Goal: Task Accomplishment & Management: Complete application form

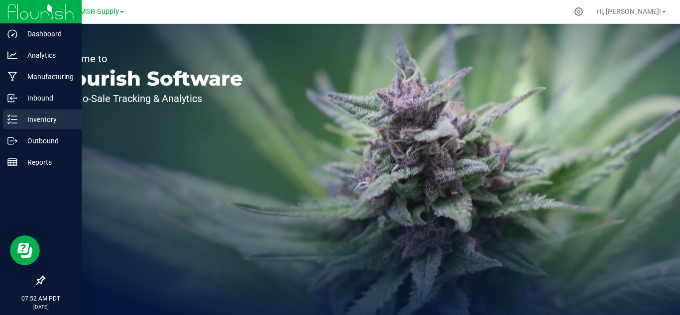
click at [62, 118] on p "Inventory" at bounding box center [47, 120] width 60 height 12
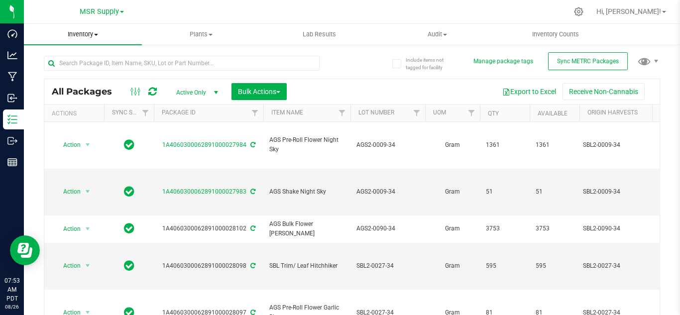
click at [90, 33] on span "Inventory" at bounding box center [83, 34] width 118 height 9
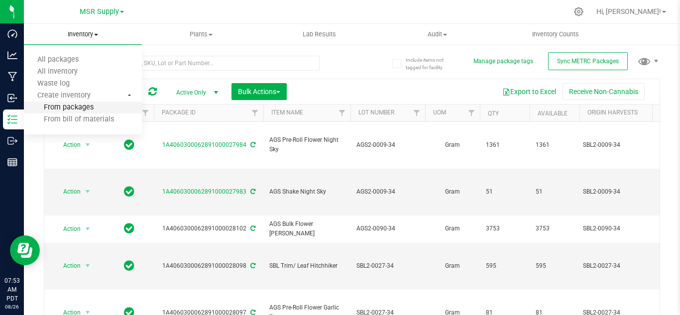
click at [76, 113] on li "From packages" at bounding box center [83, 108] width 118 height 12
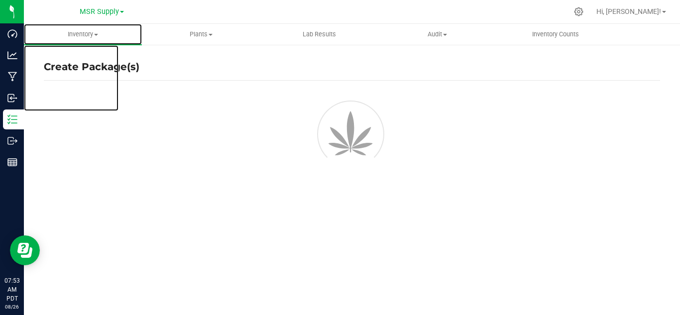
click at [89, 34] on span "Inventory" at bounding box center [83, 34] width 118 height 9
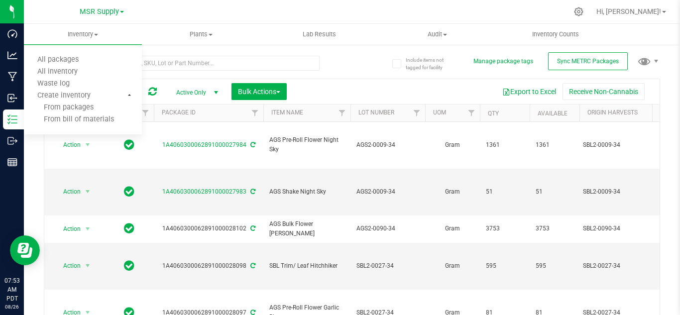
click at [206, 48] on div at bounding box center [198, 63] width 308 height 32
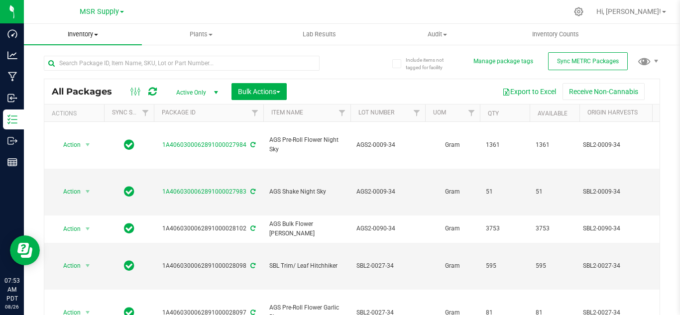
click at [90, 31] on span "Inventory" at bounding box center [83, 34] width 118 height 9
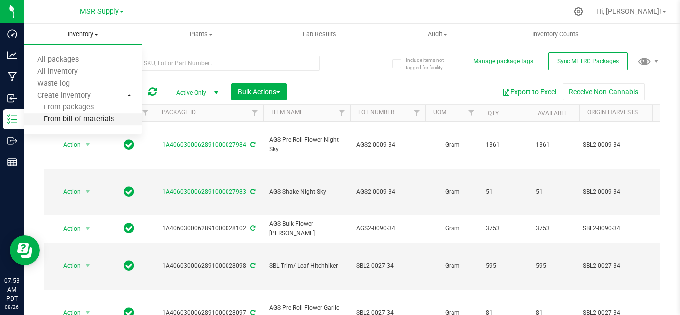
click at [84, 117] on span "From bill of materials" at bounding box center [69, 120] width 90 height 8
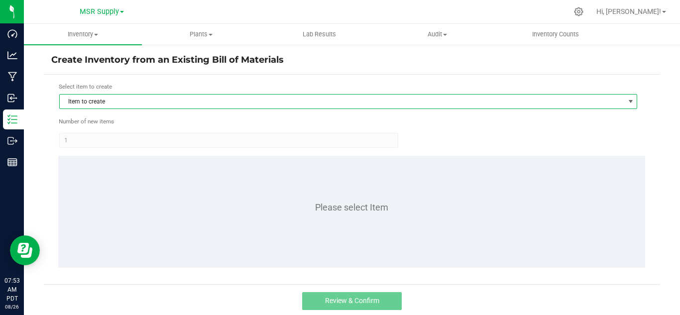
click at [197, 105] on span "Item to create" at bounding box center [342, 102] width 565 height 14
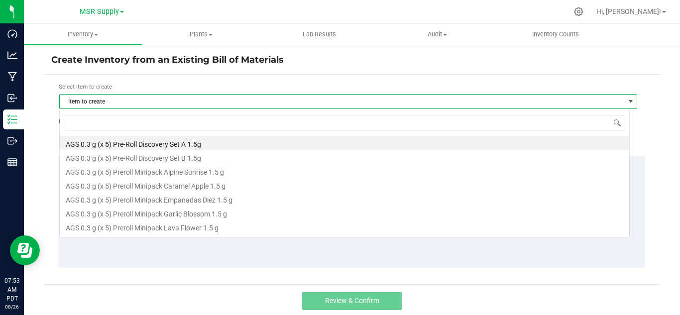
scroll to position [15, 571]
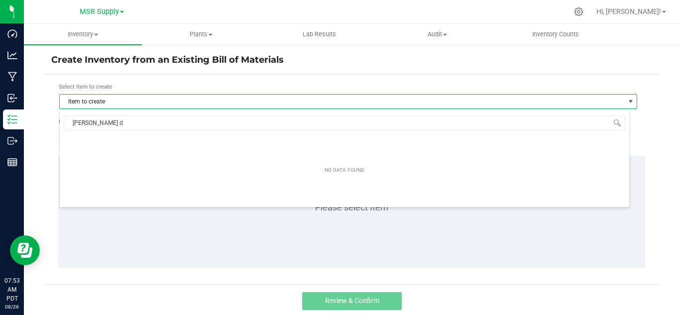
type input "[PERSON_NAME]"
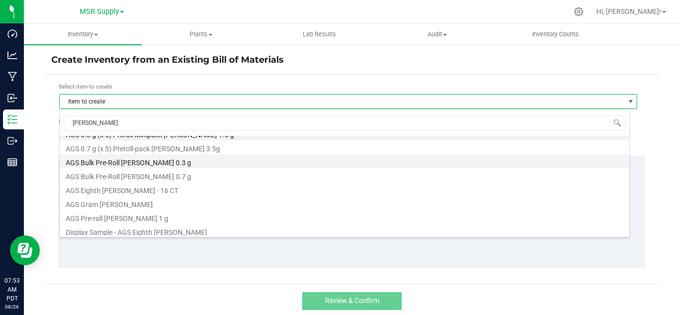
scroll to position [12, 0]
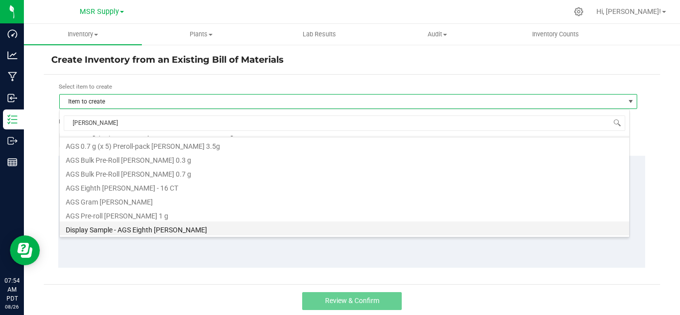
click at [151, 226] on li "Display Sample - AGS Eighth [PERSON_NAME]" at bounding box center [345, 229] width 570 height 14
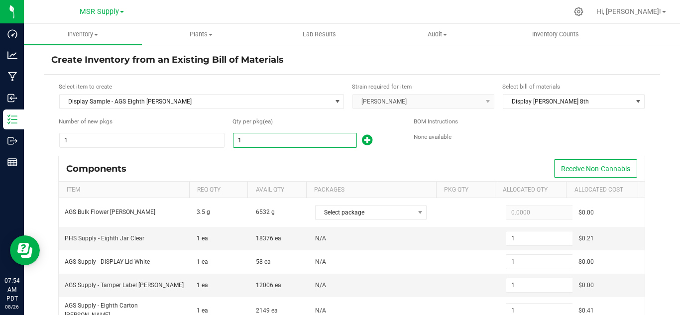
click at [270, 139] on input "1" at bounding box center [295, 140] width 123 height 14
type input "20"
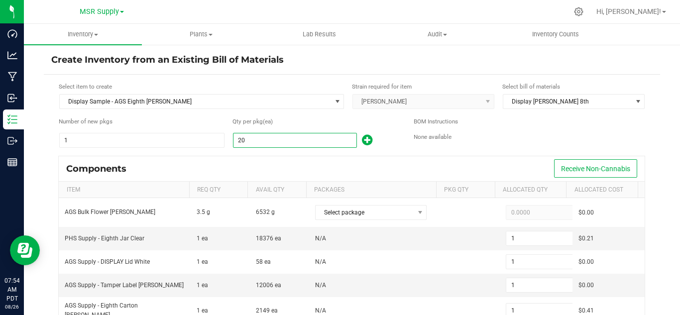
type input "20"
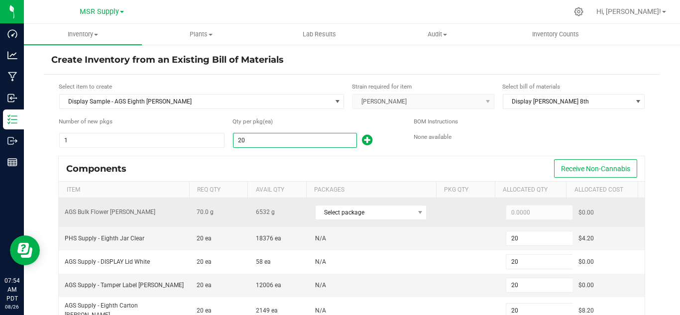
type input "20"
click at [362, 204] on div "Select package" at bounding box center [375, 212] width 120 height 20
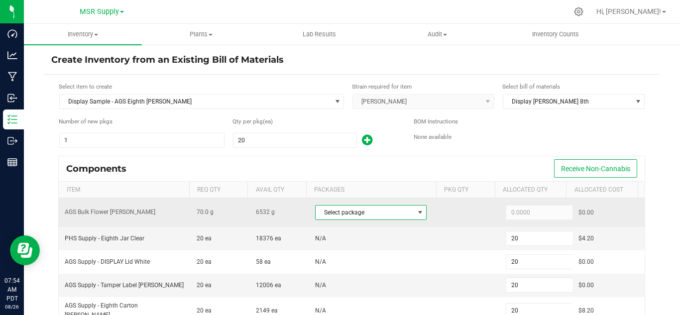
click at [414, 216] on span at bounding box center [420, 213] width 12 height 14
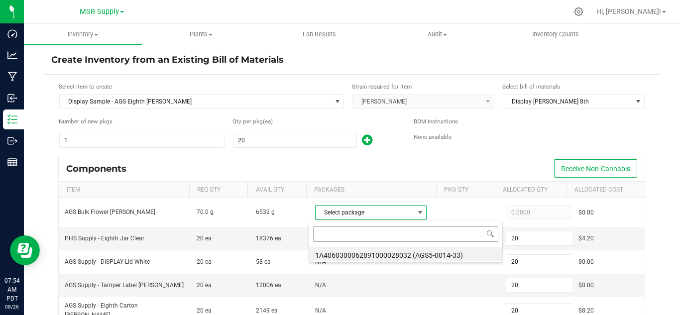
scroll to position [15, 108]
click at [440, 254] on li "1A4060300062891000028032 (AGS5-0014-33)" at bounding box center [405, 254] width 193 height 14
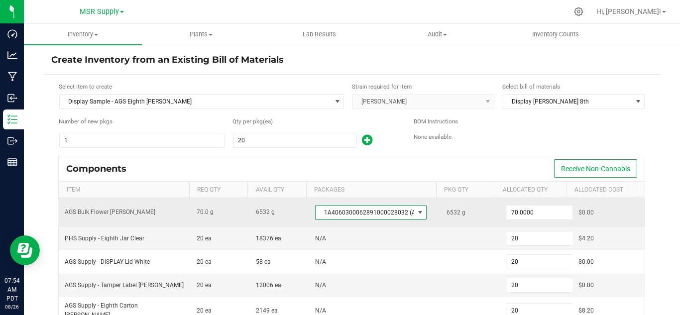
click at [402, 215] on span "1A4060300062891000028032 (AGS5-0014-33)" at bounding box center [365, 213] width 98 height 14
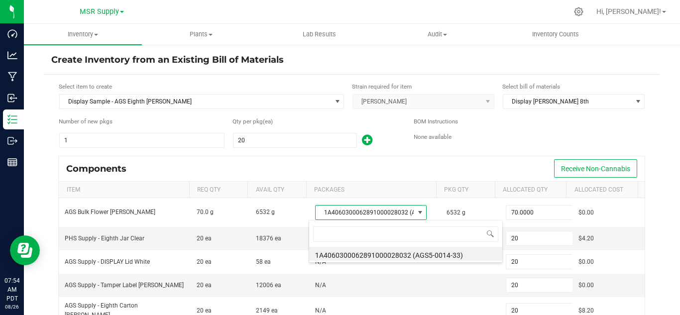
click at [458, 254] on li "1A4060300062891000028032 (AGS5-0014-33)" at bounding box center [405, 254] width 193 height 14
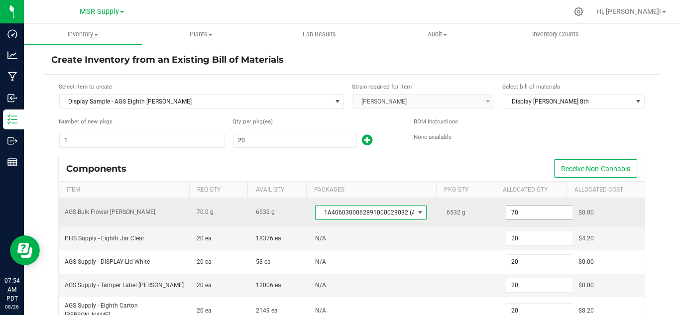
click at [522, 215] on input "70" at bounding box center [542, 213] width 73 height 14
paste input "1.2"
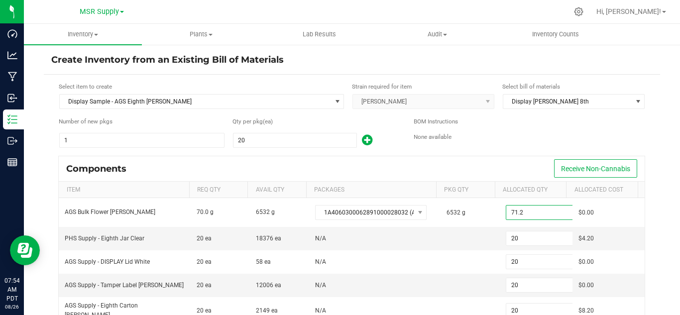
type input "71.2000"
click at [511, 156] on kendo-grid "Components Receive Non-Cannabis Item Req Qty Avail Qty Packages Pkg Qty Allocat…" at bounding box center [351, 268] width 587 height 224
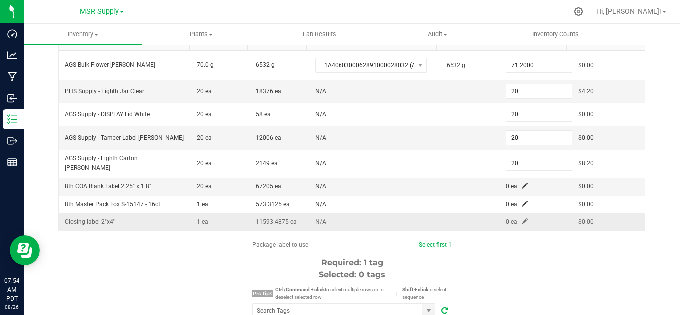
scroll to position [149, 0]
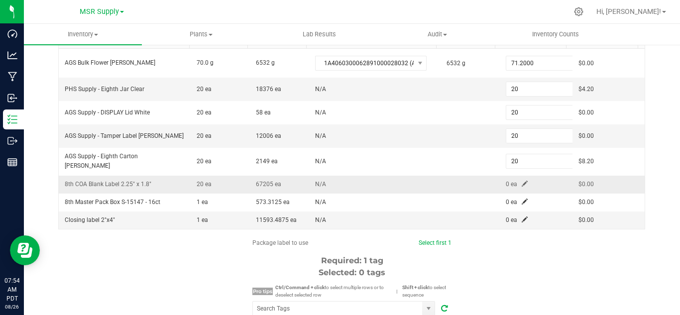
click at [522, 181] on span at bounding box center [525, 184] width 6 height 6
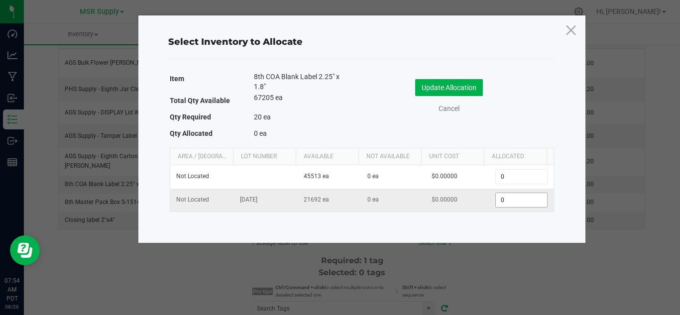
click at [508, 205] on input "0" at bounding box center [521, 200] width 51 height 14
type input "20"
click at [434, 83] on button "Update Allocation" at bounding box center [449, 87] width 68 height 17
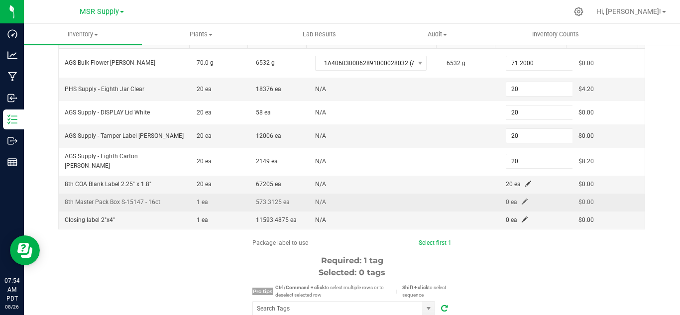
click at [522, 199] on span at bounding box center [525, 202] width 6 height 6
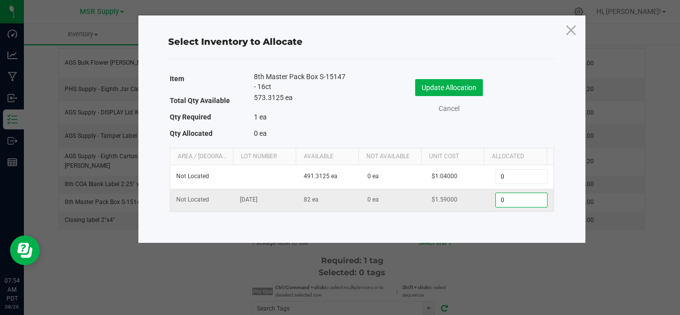
click at [500, 200] on input "0" at bounding box center [521, 200] width 51 height 14
type input "1"
click at [453, 80] on button "Update Allocation" at bounding box center [449, 87] width 68 height 17
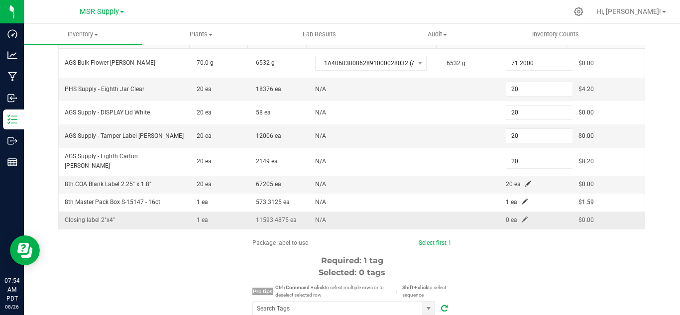
click at [522, 217] on span at bounding box center [525, 220] width 6 height 6
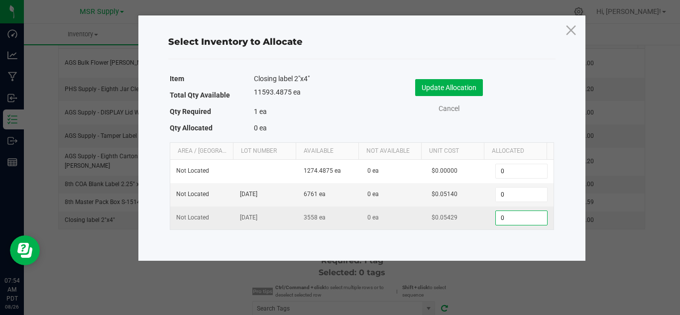
click at [497, 215] on input "0" at bounding box center [521, 218] width 51 height 14
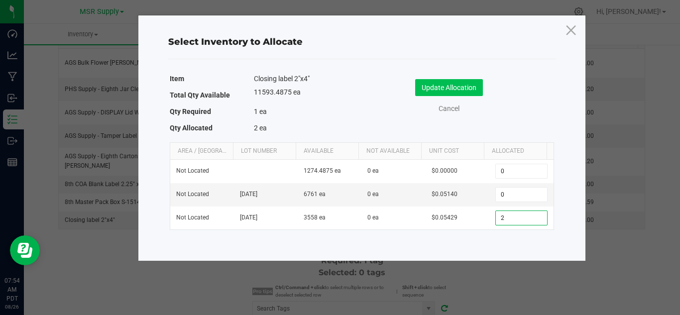
type input "2"
drag, startPoint x: 463, startPoint y: 88, endPoint x: 496, endPoint y: 162, distance: 81.1
click at [462, 90] on button "Update Allocation" at bounding box center [449, 87] width 68 height 17
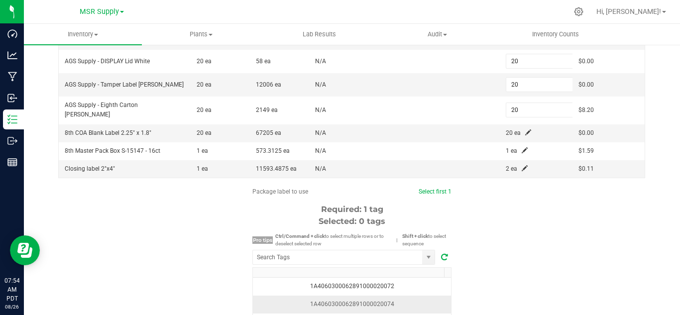
scroll to position [249, 0]
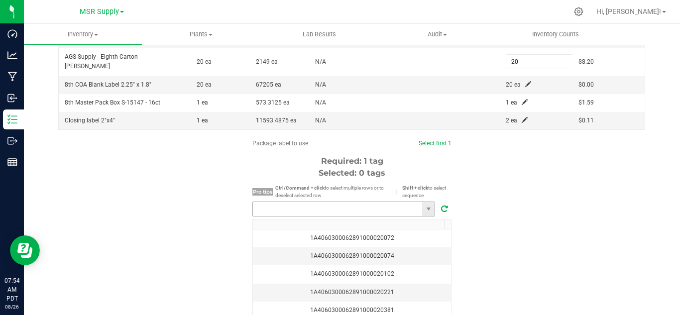
click at [361, 206] on input "NO DATA FOUND" at bounding box center [337, 209] width 169 height 14
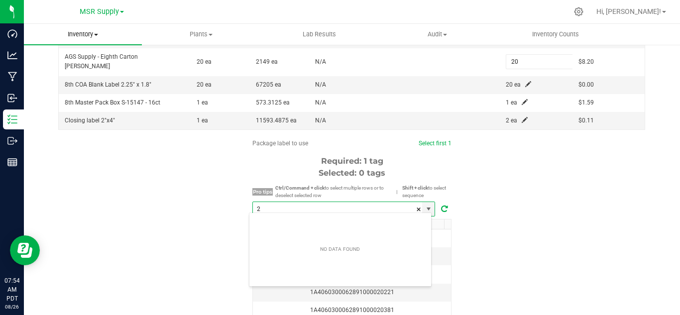
scroll to position [15, 183]
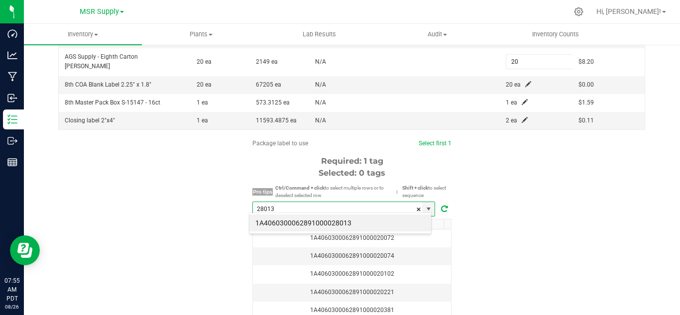
click at [297, 219] on li "1A4060300062891000028013" at bounding box center [340, 223] width 182 height 17
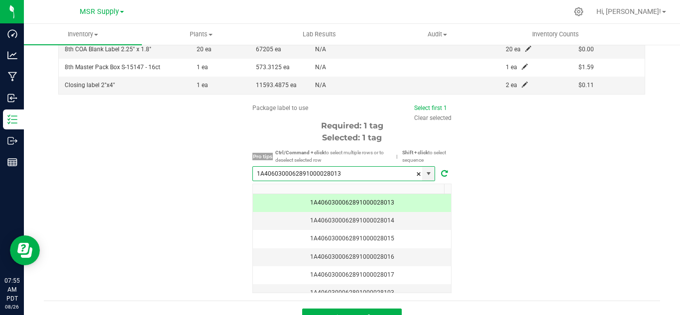
scroll to position [299, 0]
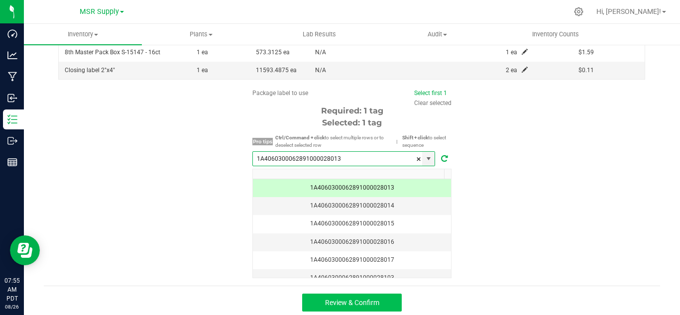
type input "1A4060300062891000028013"
click at [379, 296] on button "Review & Confirm" at bounding box center [352, 303] width 100 height 18
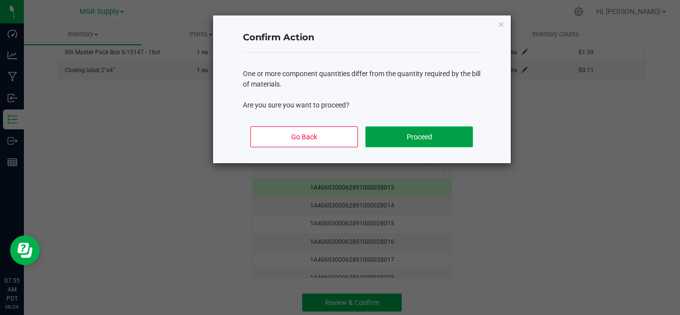
click at [390, 131] on button "Proceed" at bounding box center [419, 136] width 107 height 21
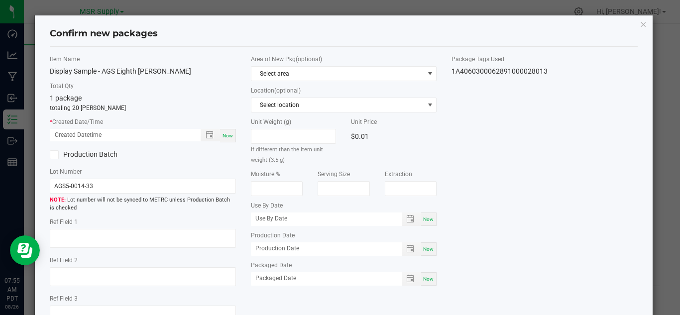
click at [225, 134] on span "Now" at bounding box center [228, 135] width 10 height 5
type input "[DATE] 07:55 AM"
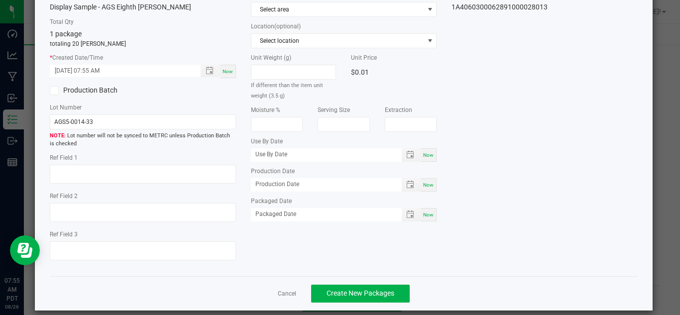
scroll to position [75, 0]
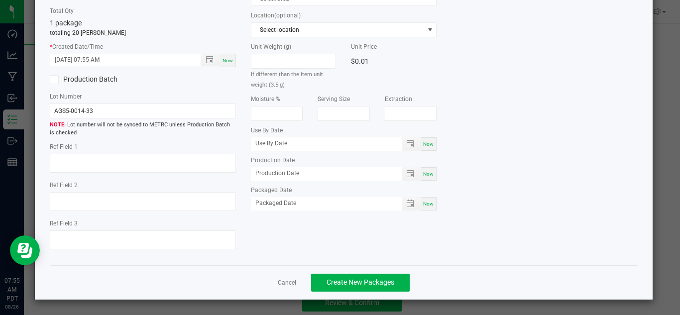
drag, startPoint x: 425, startPoint y: 202, endPoint x: 434, endPoint y: 203, distance: 8.5
click at [425, 202] on span "Now" at bounding box center [428, 203] width 10 height 5
type input "[DATE]"
drag, startPoint x: 380, startPoint y: 285, endPoint x: 384, endPoint y: 283, distance: 5.1
click at [380, 285] on span "Create New Packages" at bounding box center [361, 282] width 68 height 8
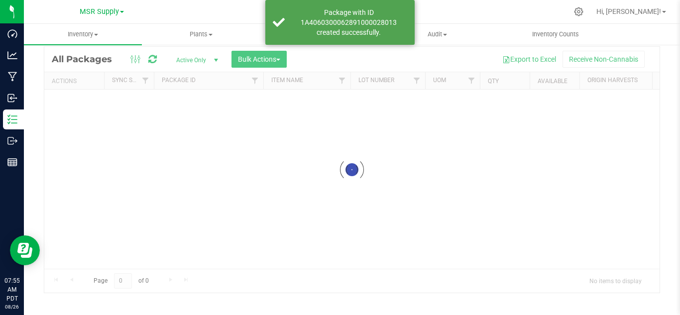
scroll to position [32, 0]
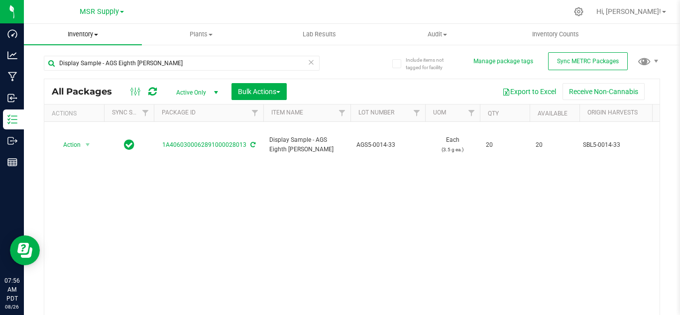
click at [89, 32] on span "Inventory" at bounding box center [83, 34] width 118 height 9
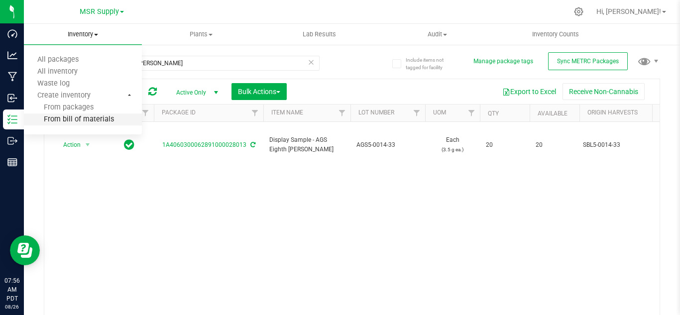
click at [87, 120] on span "From bill of materials" at bounding box center [69, 120] width 90 height 8
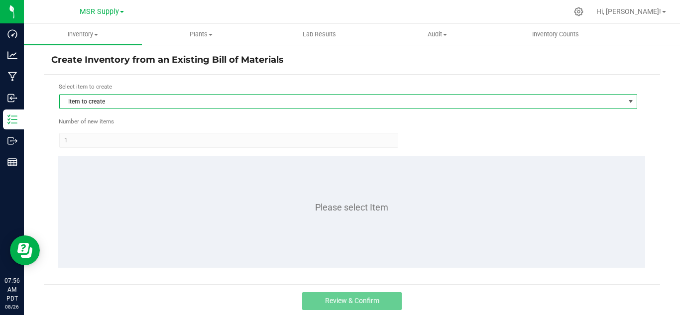
click at [165, 96] on span "Item to create" at bounding box center [342, 102] width 565 height 14
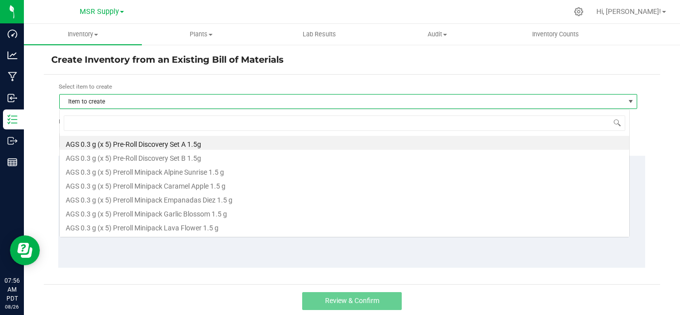
scroll to position [15, 571]
type input "wood"
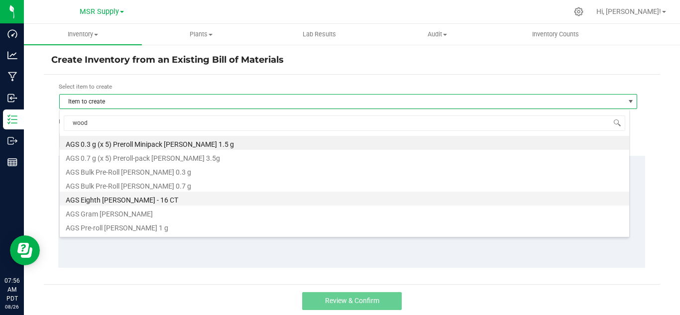
click at [122, 202] on li "AGS Eighth [PERSON_NAME] - 16 CT" at bounding box center [345, 199] width 570 height 14
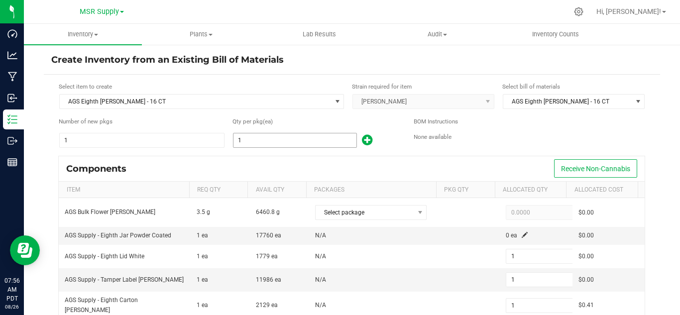
click at [251, 140] on input "1" at bounding box center [295, 140] width 123 height 14
type input "15"
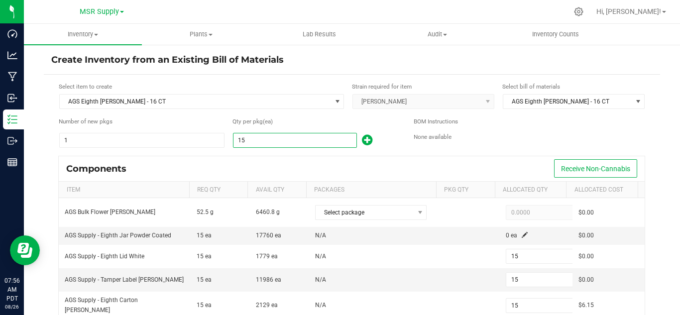
type input "154"
type input "1548"
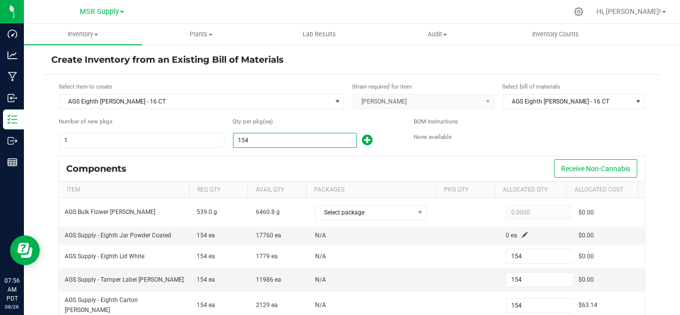
type input "1,548"
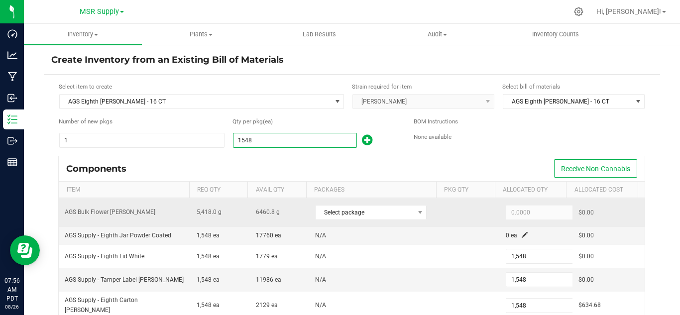
type input "1,548"
click at [417, 200] on td "Select package" at bounding box center [374, 212] width 131 height 29
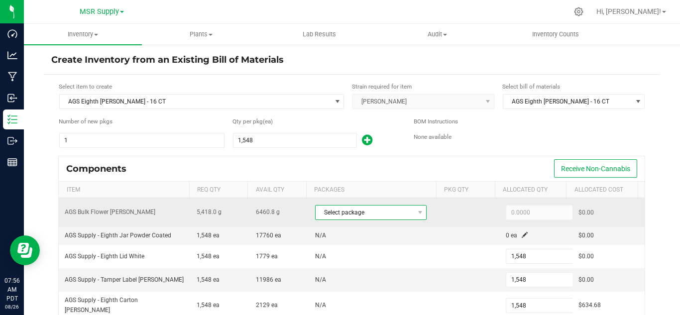
click at [414, 208] on span at bounding box center [420, 213] width 12 height 14
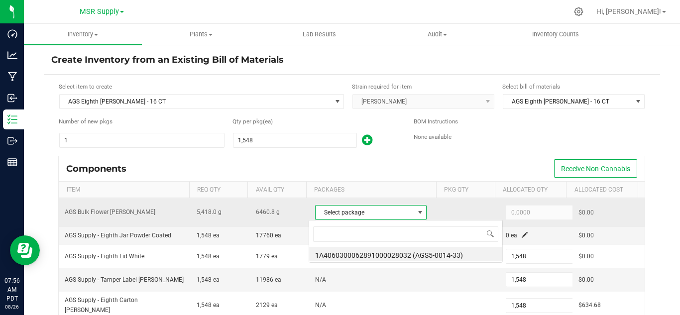
scroll to position [15, 108]
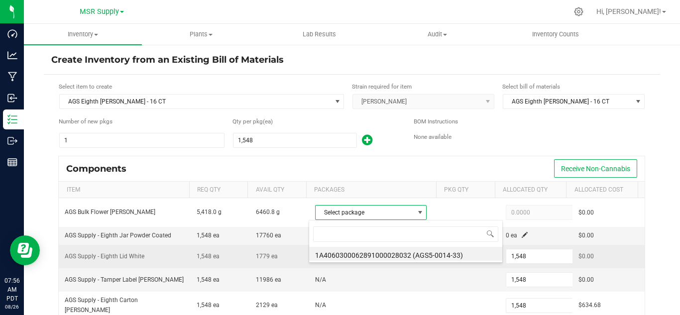
drag, startPoint x: 424, startPoint y: 256, endPoint x: 420, endPoint y: 265, distance: 9.6
click at [424, 256] on li "1A4060300062891000028032 (AGS5-0014-33)" at bounding box center [405, 254] width 193 height 14
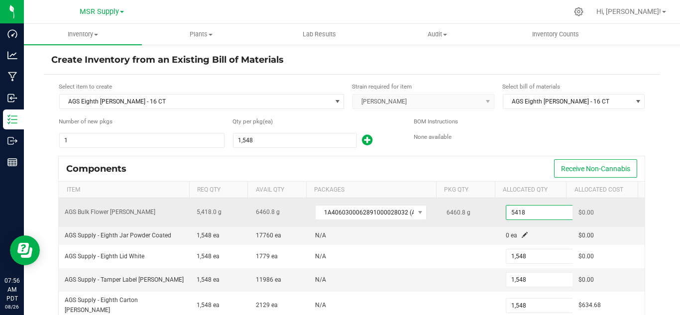
click at [511, 216] on input "5418" at bounding box center [542, 213] width 73 height 14
paste input "510.8"
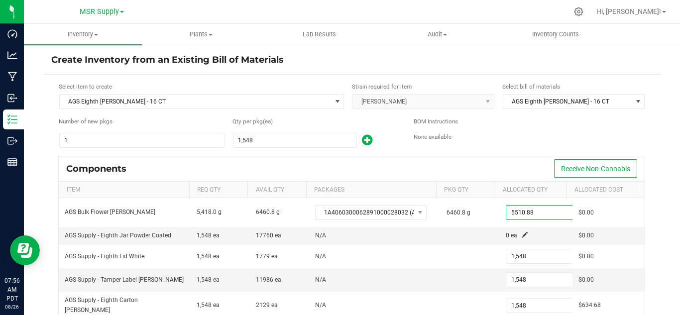
type input "5,510.8800"
click at [519, 128] on div "BOM Instructions None available" at bounding box center [530, 129] width 232 height 24
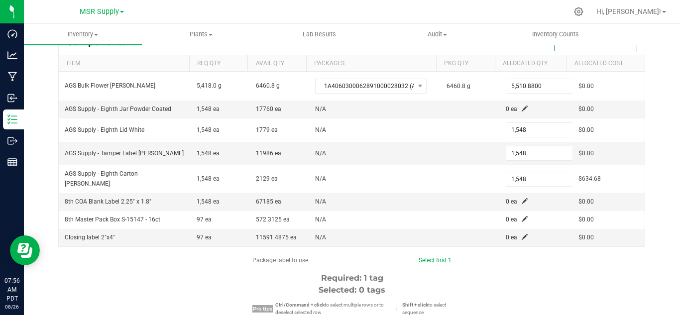
scroll to position [149, 0]
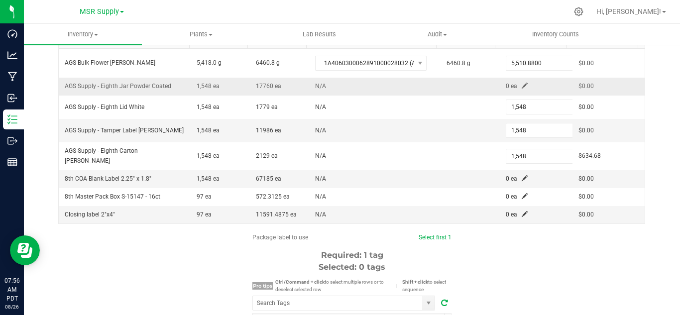
click at [522, 83] on span at bounding box center [525, 86] width 6 height 6
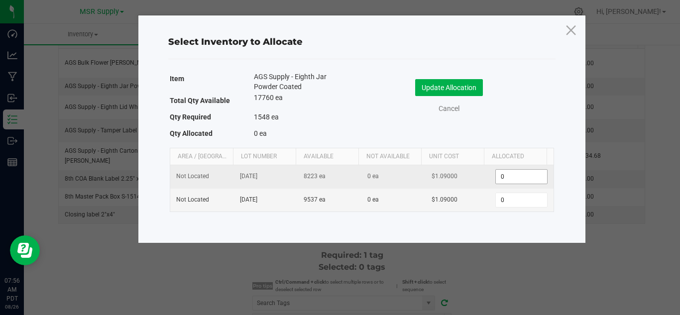
click at [507, 170] on input "0" at bounding box center [521, 177] width 51 height 14
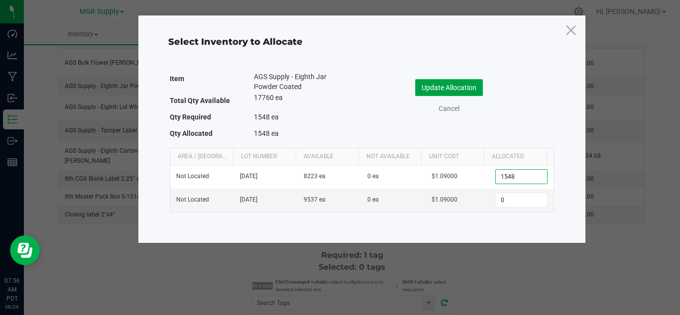
type input "1,548"
click at [463, 90] on button "Update Allocation" at bounding box center [449, 87] width 68 height 17
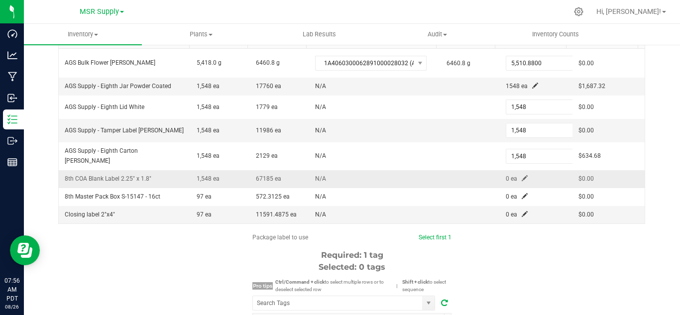
click at [522, 175] on span at bounding box center [525, 178] width 6 height 6
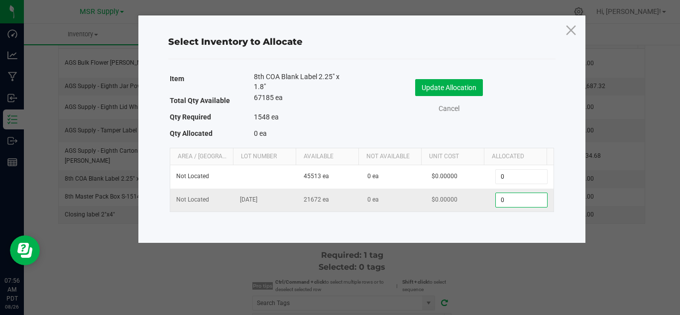
click at [515, 204] on input "0" at bounding box center [521, 200] width 51 height 14
type input "1,548"
click at [463, 85] on button "Update Allocation" at bounding box center [449, 87] width 68 height 17
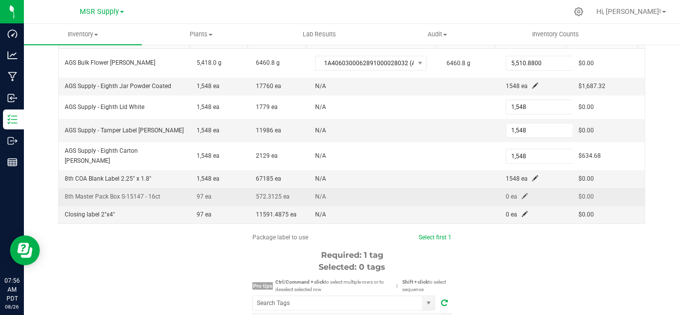
click at [522, 193] on span at bounding box center [525, 196] width 6 height 6
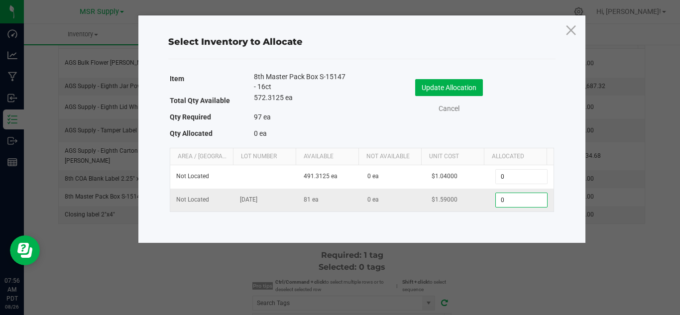
click at [515, 201] on input "0" at bounding box center [521, 200] width 51 height 14
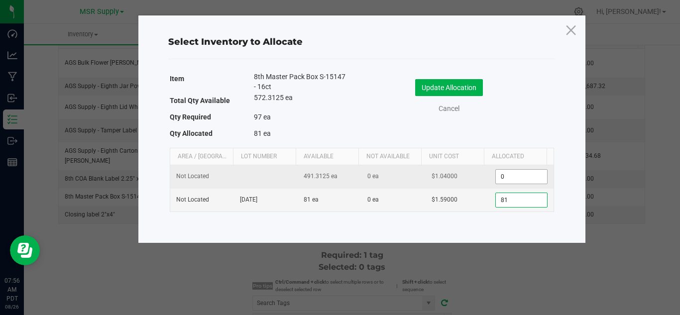
type input "81"
click at [510, 177] on input "0" at bounding box center [521, 177] width 51 height 14
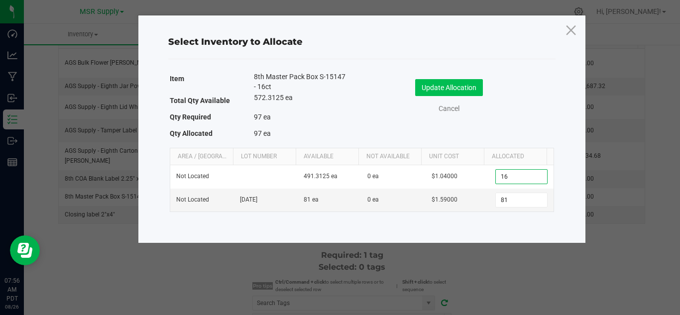
type input "16"
click at [461, 87] on button "Update Allocation" at bounding box center [449, 87] width 68 height 17
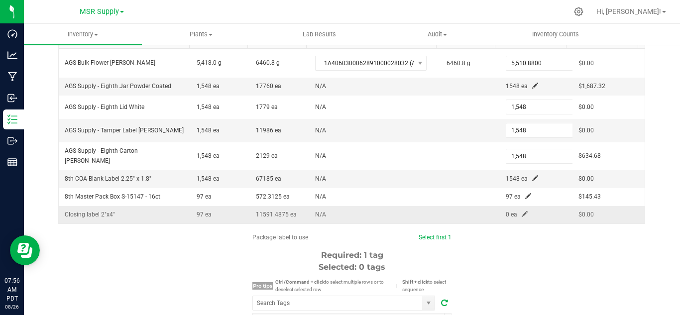
click at [522, 211] on span at bounding box center [525, 214] width 6 height 6
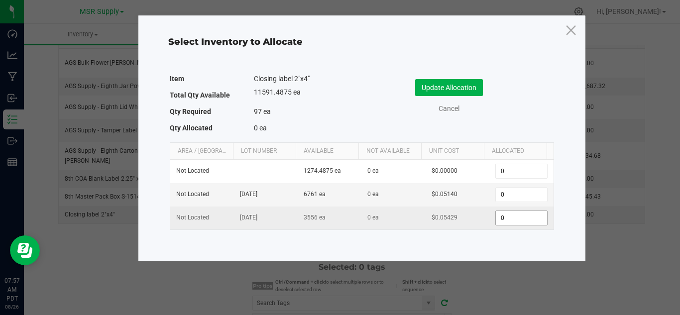
click at [502, 217] on input "0" at bounding box center [521, 218] width 51 height 14
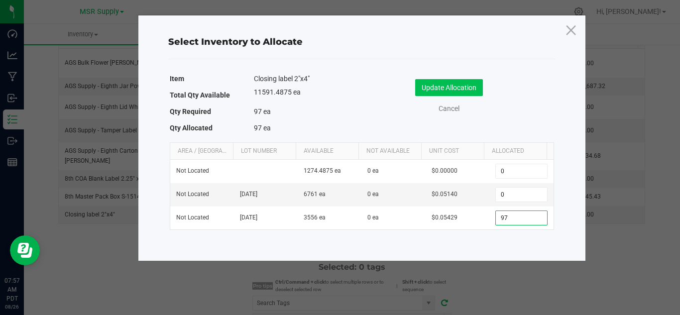
type input "97"
click at [455, 92] on button "Update Allocation" at bounding box center [449, 87] width 68 height 17
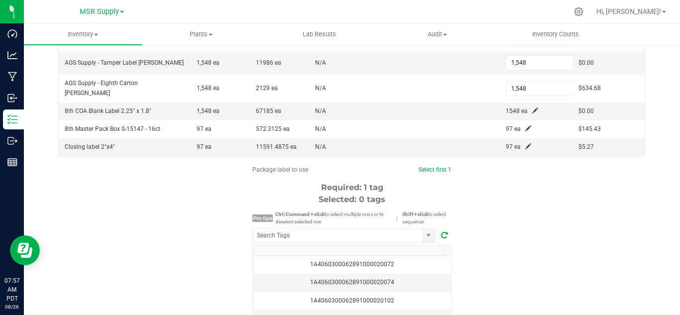
scroll to position [249, 0]
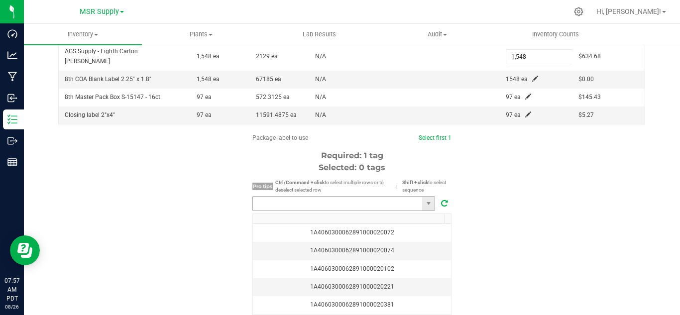
click at [354, 202] on input "NO DATA FOUND" at bounding box center [337, 204] width 169 height 14
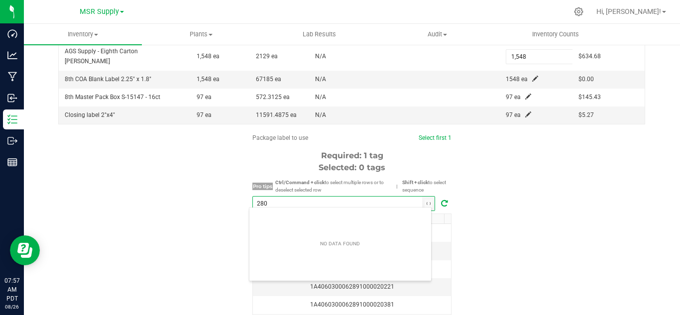
scroll to position [15, 183]
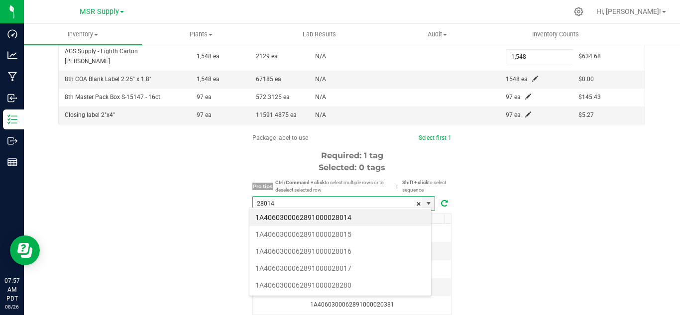
click at [335, 215] on li "1A4060300062891000028014" at bounding box center [340, 217] width 182 height 17
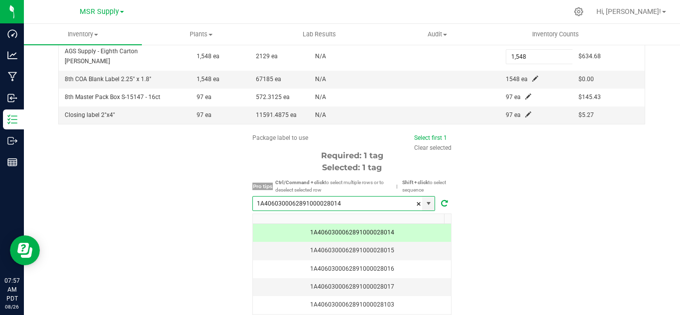
scroll to position [294, 0]
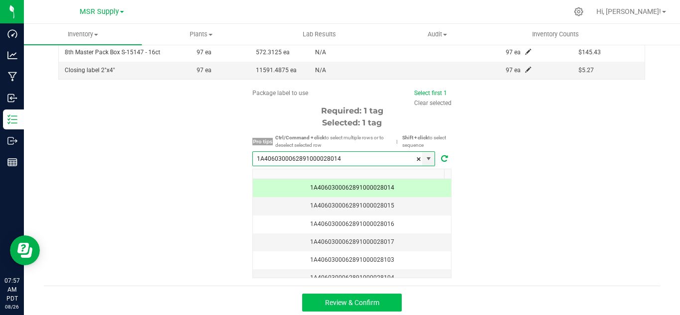
type input "1A4060300062891000028014"
click at [375, 299] on span "Review & Confirm" at bounding box center [352, 303] width 54 height 8
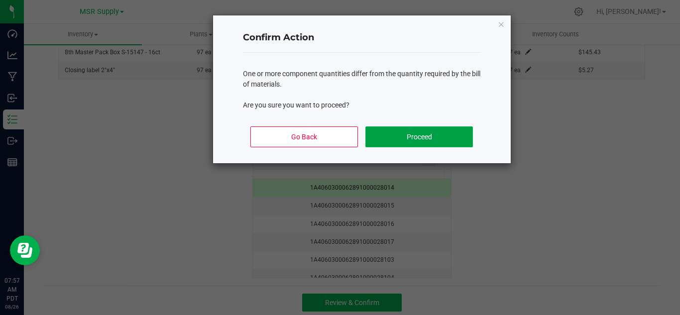
click at [448, 139] on button "Proceed" at bounding box center [419, 136] width 107 height 21
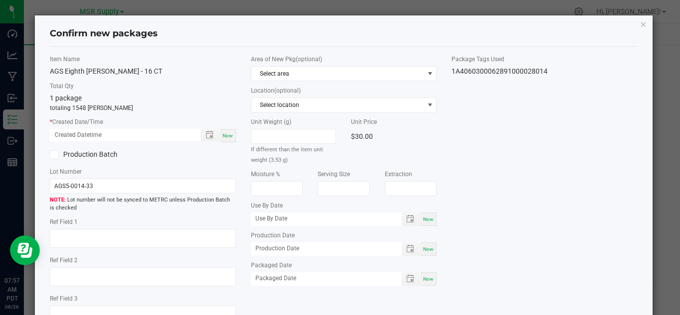
click at [228, 133] on span "Now" at bounding box center [228, 135] width 10 height 5
type input "[DATE] 07:57 AM"
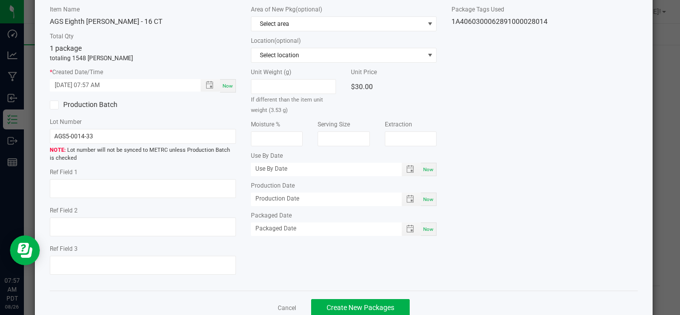
click at [424, 227] on span "Now" at bounding box center [428, 229] width 10 height 5
type input "[DATE]"
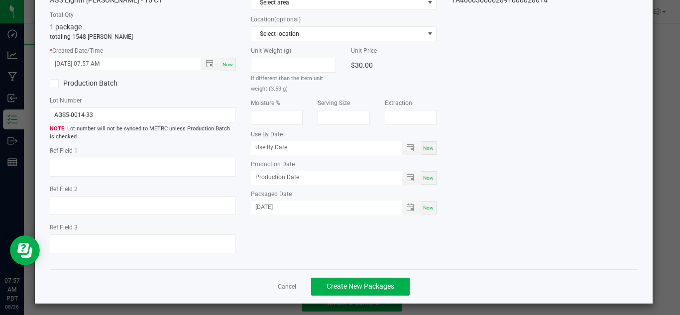
scroll to position [75, 0]
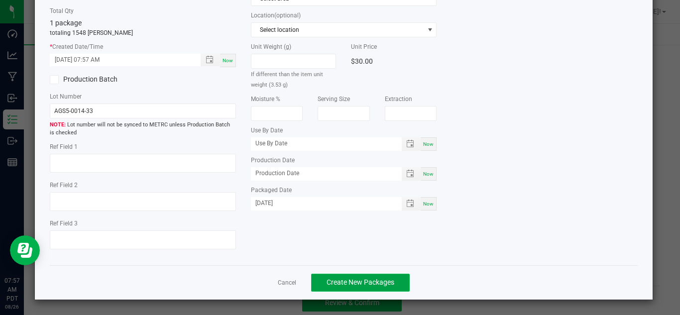
click at [342, 285] on span "Create New Packages" at bounding box center [361, 282] width 68 height 8
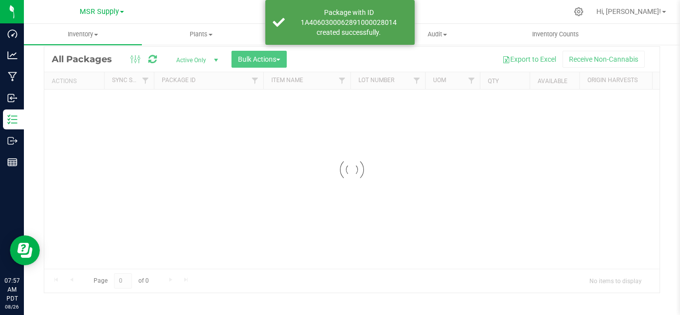
scroll to position [32, 0]
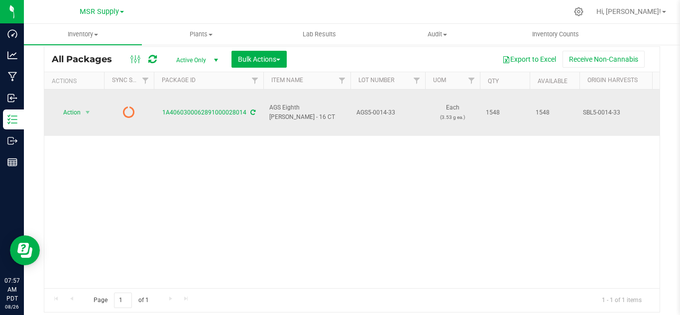
drag, startPoint x: 250, startPoint y: 100, endPoint x: 250, endPoint y: 105, distance: 5.0
click at [250, 110] on icon at bounding box center [252, 113] width 5 height 6
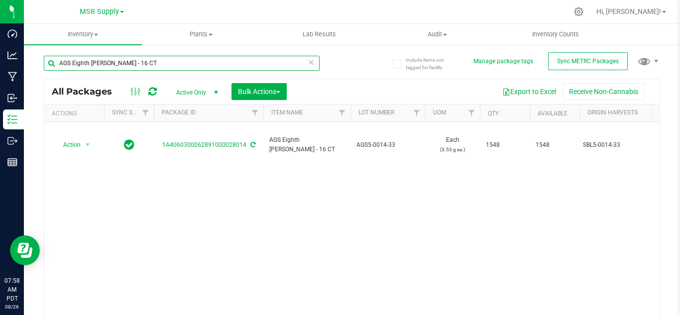
drag, startPoint x: 143, startPoint y: 63, endPoint x: 57, endPoint y: 68, distance: 86.3
click at [57, 68] on input "AGS Eighth [PERSON_NAME] - 16 CT" at bounding box center [182, 63] width 276 height 15
type input "28032"
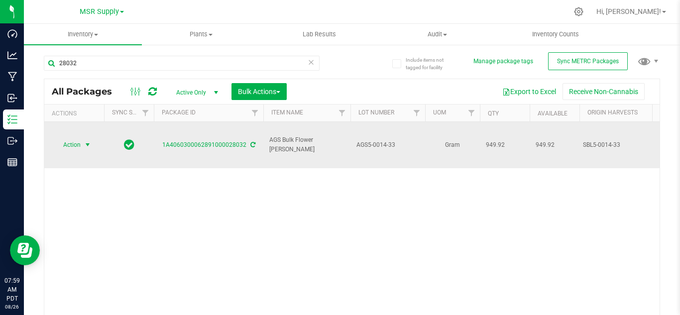
click at [78, 138] on span "Action" at bounding box center [67, 145] width 27 height 14
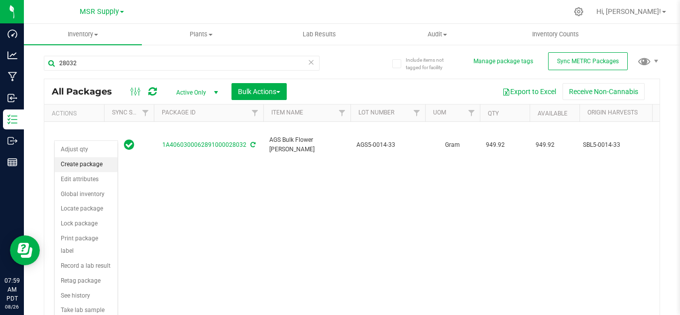
click at [93, 164] on li "Create package" at bounding box center [86, 164] width 63 height 15
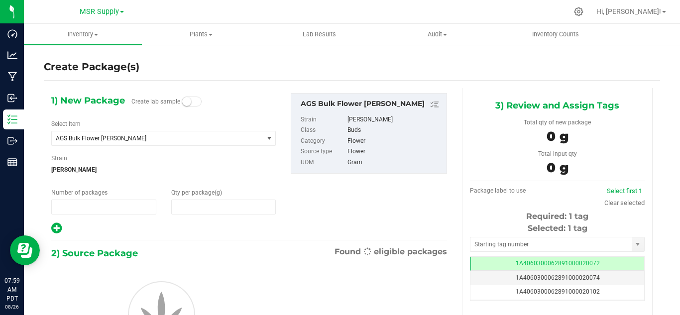
type input "1"
type input "0.0000"
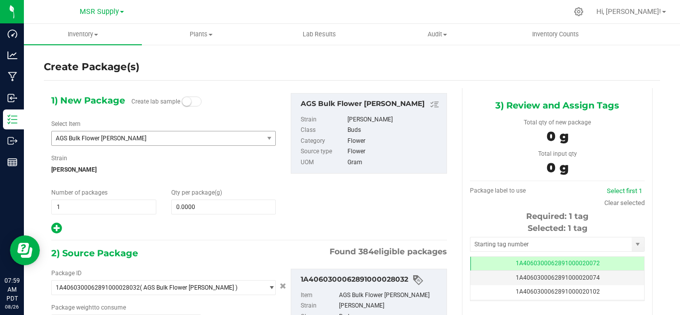
type input "0.0000 g"
click at [125, 138] on span "AGS Bulk Flower [PERSON_NAME]" at bounding box center [153, 138] width 195 height 7
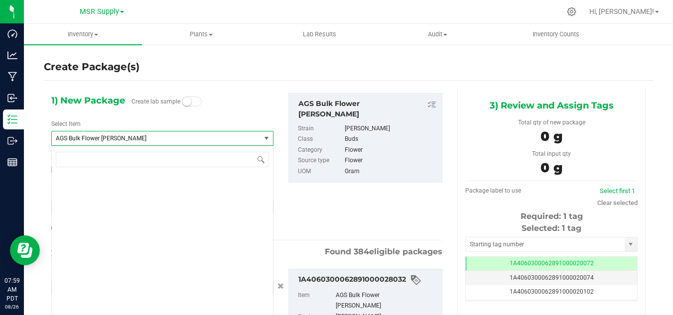
scroll to position [739, 0]
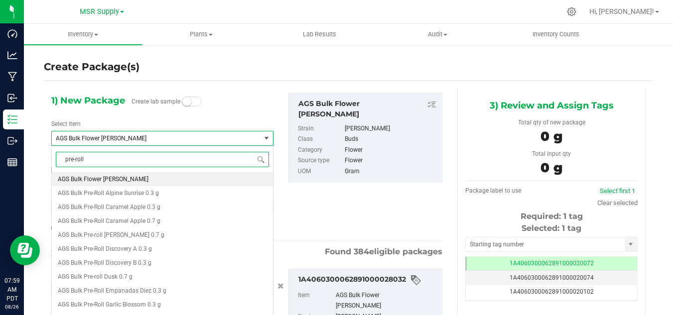
type input "pre-roll"
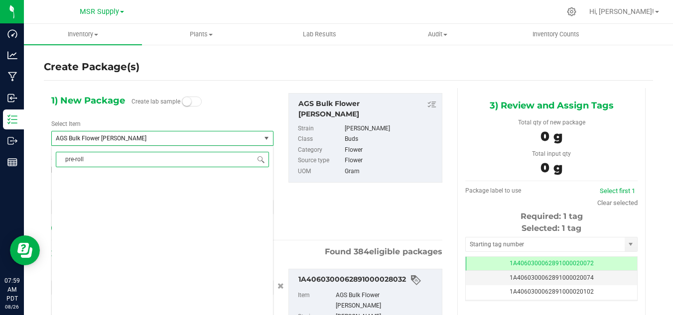
scroll to position [0, 0]
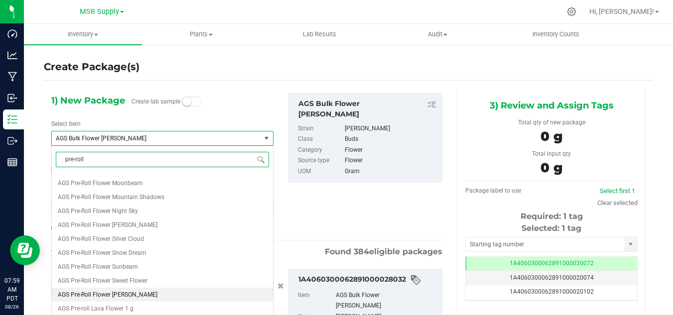
click at [129, 293] on span "AGS Pre-Roll Flower [PERSON_NAME]" at bounding box center [108, 294] width 100 height 7
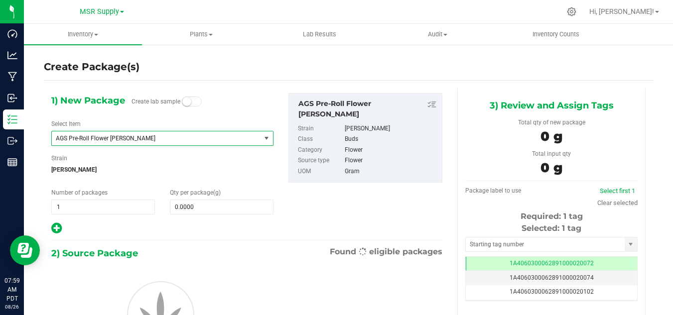
type input "0.0000"
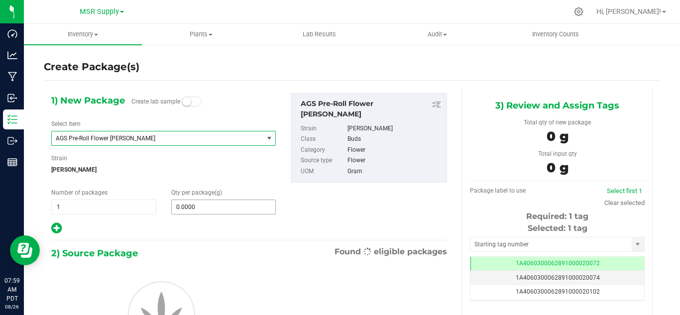
click at [210, 205] on span "0.0000 0" at bounding box center [223, 207] width 105 height 15
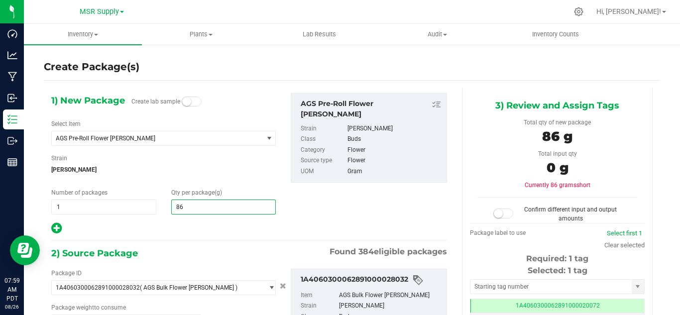
type input "862"
type input "862.0000"
click at [211, 229] on div at bounding box center [163, 228] width 225 height 13
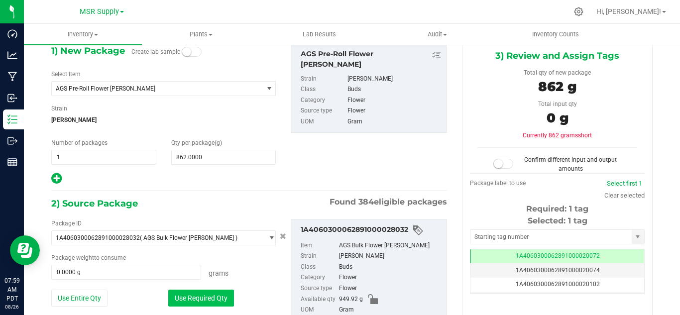
click at [204, 298] on button "Use Required Qty" at bounding box center [201, 298] width 66 height 17
type input "862.0000 g"
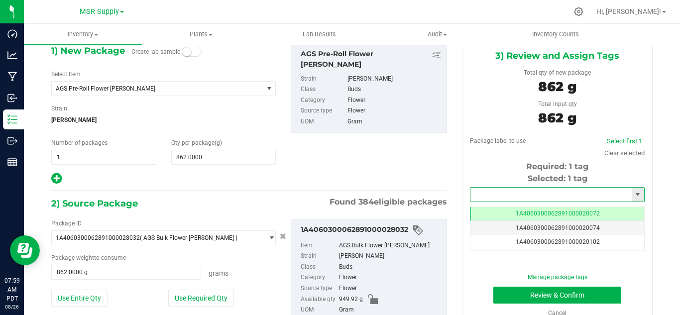
click at [512, 191] on input "text" at bounding box center [551, 195] width 161 height 14
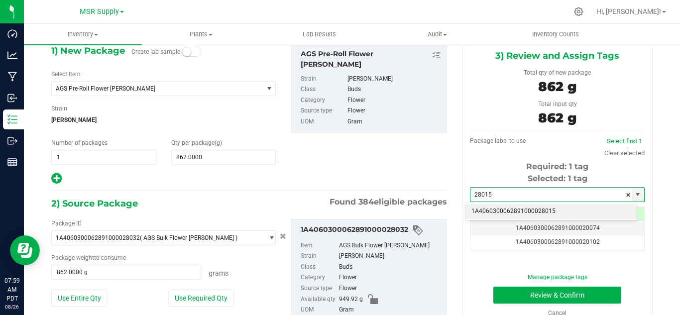
click at [526, 210] on li "1A4060300062891000028015" at bounding box center [551, 211] width 171 height 15
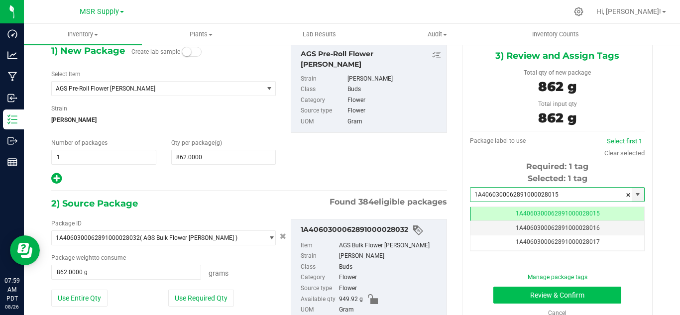
type input "1A4060300062891000028015"
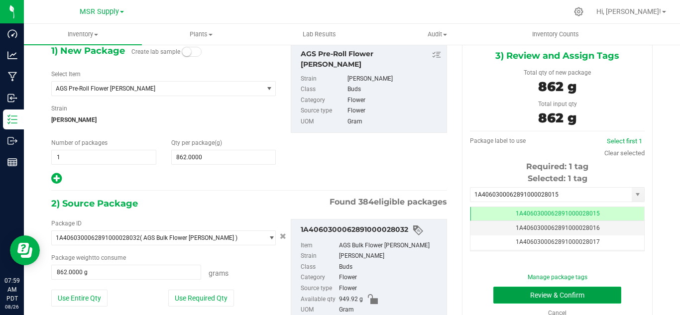
click at [519, 295] on button "Review & Confirm" at bounding box center [557, 295] width 128 height 17
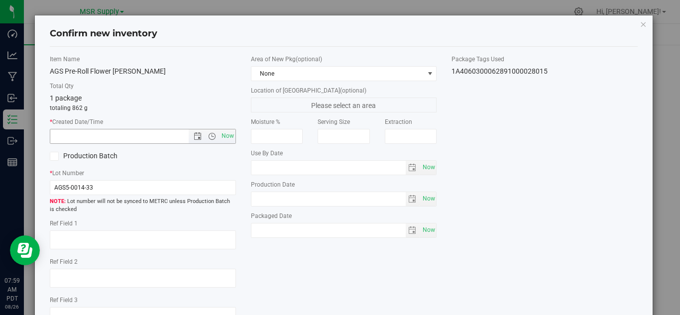
drag, startPoint x: 226, startPoint y: 133, endPoint x: 335, endPoint y: 184, distance: 120.3
click at [227, 133] on span "Now" at bounding box center [227, 136] width 17 height 14
type input "[DATE] 7:59 AM"
click at [423, 232] on span "Now" at bounding box center [428, 230] width 17 height 14
type input "[DATE]"
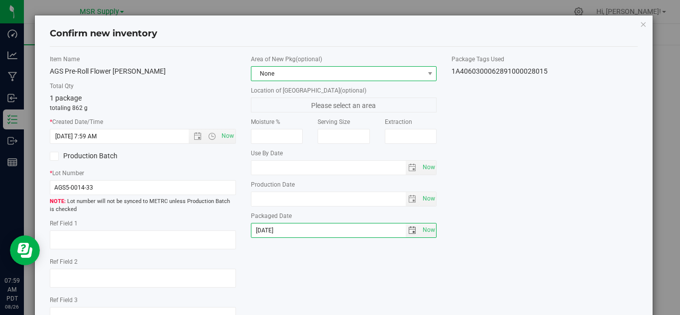
click at [378, 73] on span "None" at bounding box center [337, 74] width 173 height 14
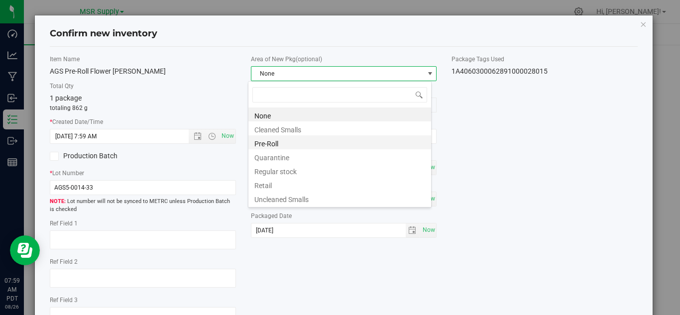
click at [271, 141] on li "Pre-Roll" at bounding box center [339, 142] width 183 height 14
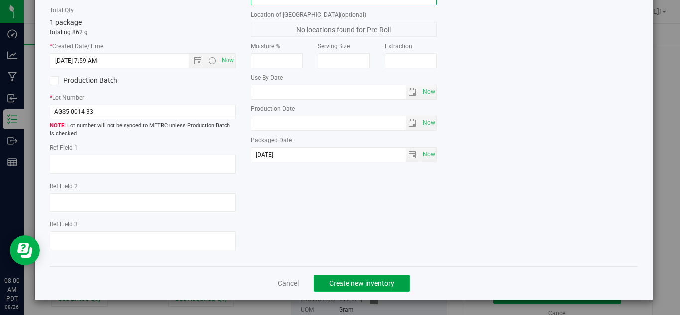
click at [373, 279] on span "Create new inventory" at bounding box center [361, 283] width 65 height 8
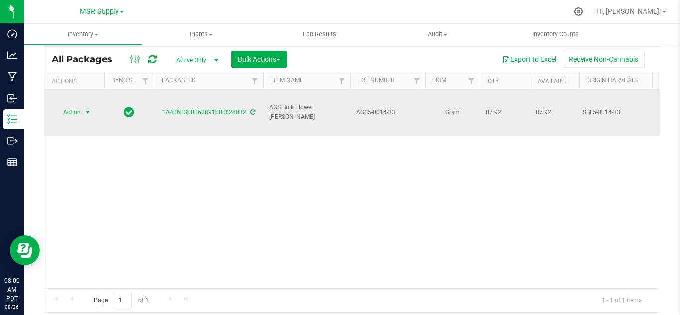
click at [87, 109] on span "select" at bounding box center [88, 113] width 8 height 8
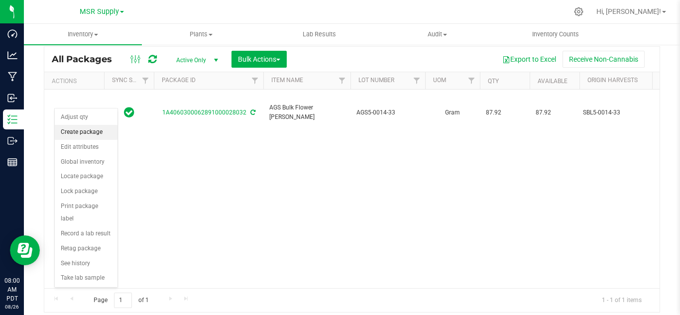
click at [85, 131] on li "Create package" at bounding box center [86, 132] width 63 height 15
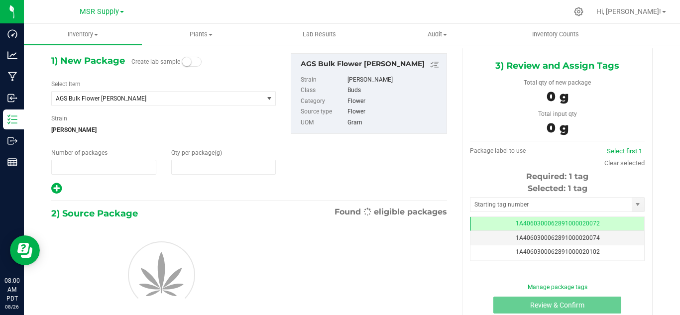
type input "1"
type input "0.0000"
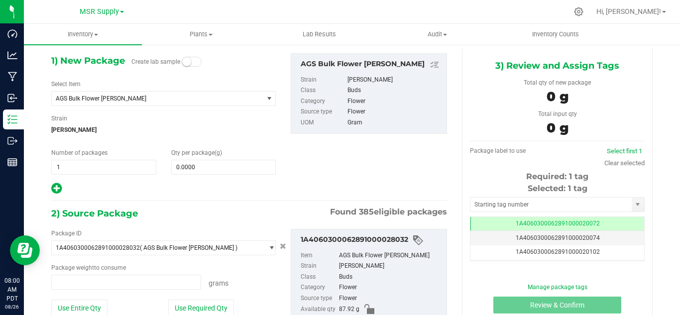
type input "0.0000 g"
click at [141, 101] on span "AGS Bulk Flower [PERSON_NAME]" at bounding box center [153, 98] width 195 height 7
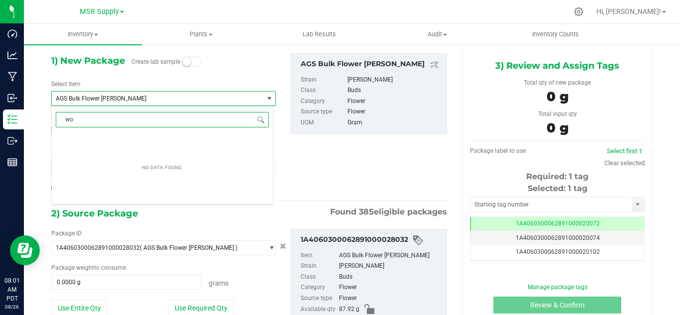
type input "w"
type input "shake"
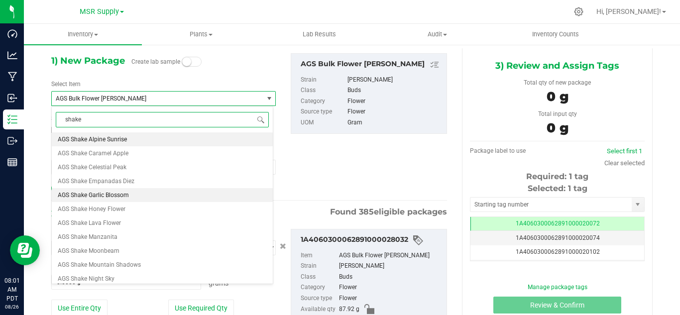
click at [112, 193] on span "AGS Shake Garlic Blossom" at bounding box center [93, 195] width 71 height 7
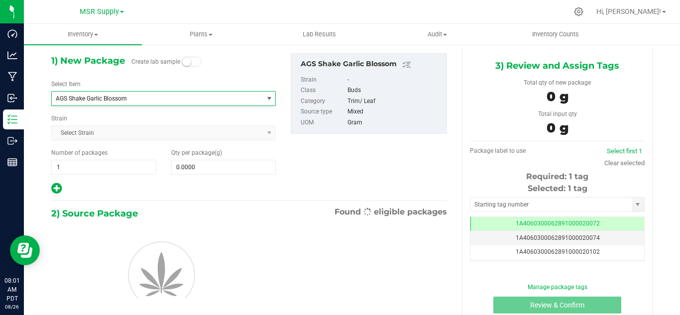
type input "0.0000"
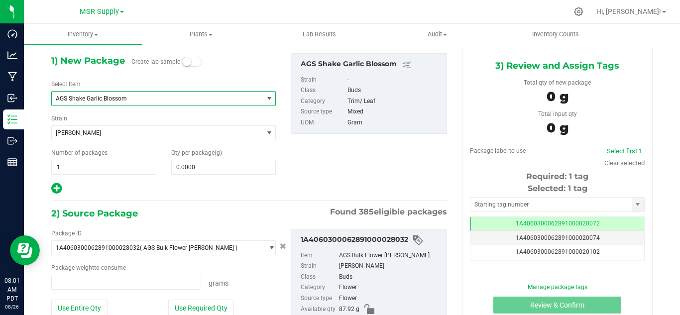
type input "0.0000 g"
click at [219, 167] on span "0.0000 0" at bounding box center [223, 167] width 105 height 15
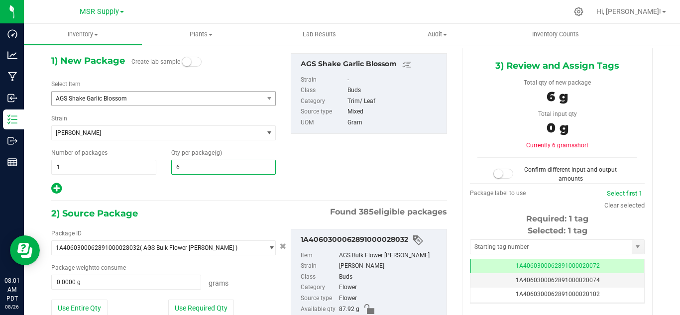
type input "62"
type input "62.0000"
click at [208, 166] on input "62.0000" at bounding box center [224, 167] width 104 height 14
type input "64"
type input "64.0000"
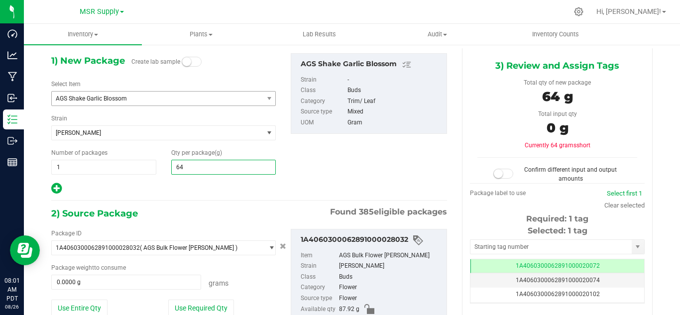
click at [195, 196] on div "1) New Package Create lab sample Select Item AGS Shake Garlic Blossom AGS Pre-R…" at bounding box center [249, 205] width 411 height 315
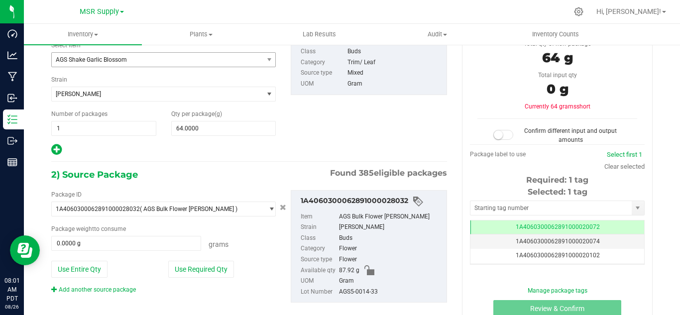
scroll to position [90, 0]
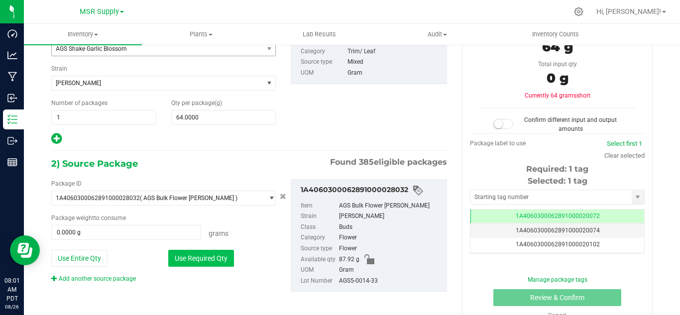
click at [201, 251] on button "Use Required Qty" at bounding box center [201, 258] width 66 height 17
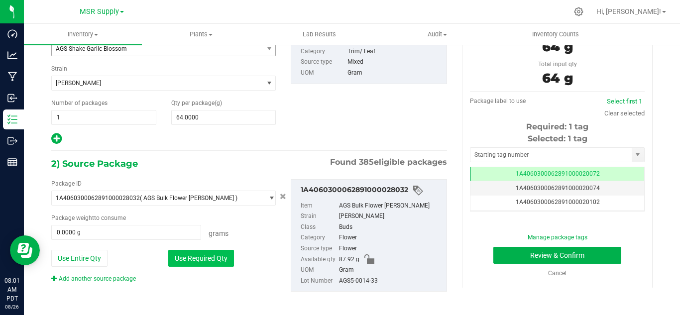
type input "64.0000 g"
click at [526, 153] on input "text" at bounding box center [551, 155] width 161 height 14
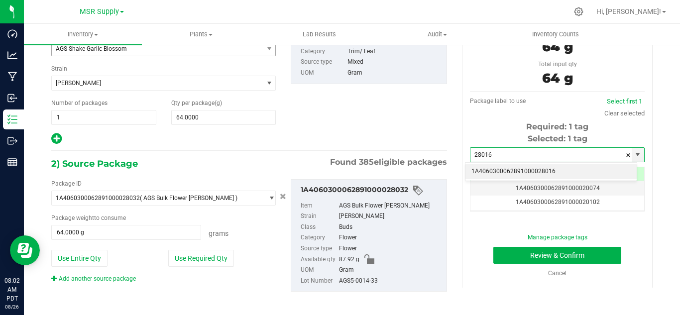
click at [536, 169] on li "1A4060300062891000028016" at bounding box center [551, 171] width 171 height 15
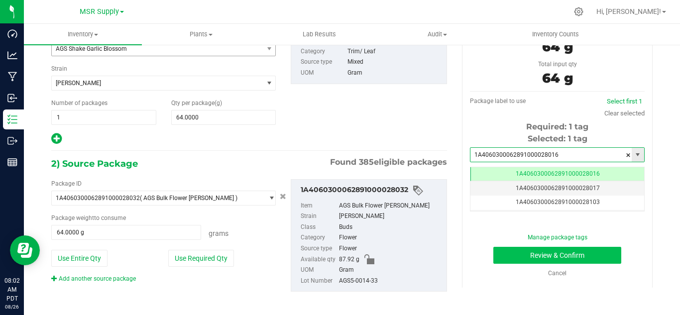
scroll to position [0, 0]
type input "1A4060300062891000028016"
click at [540, 253] on button "Review & Confirm" at bounding box center [557, 255] width 128 height 17
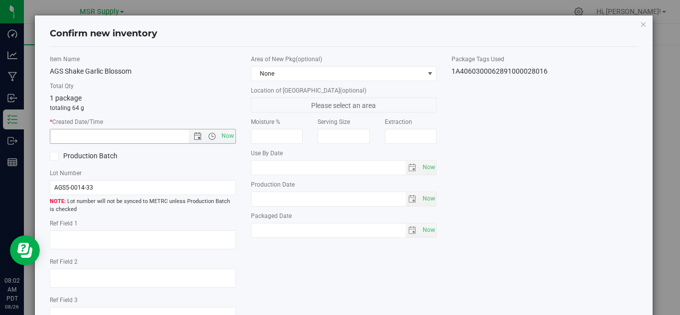
click at [229, 138] on span "Now" at bounding box center [227, 136] width 17 height 14
type input "[DATE] 8:02 AM"
drag, startPoint x: 421, startPoint y: 228, endPoint x: 498, endPoint y: 216, distance: 77.7
click at [423, 228] on span "Now" at bounding box center [428, 230] width 17 height 14
type input "[DATE]"
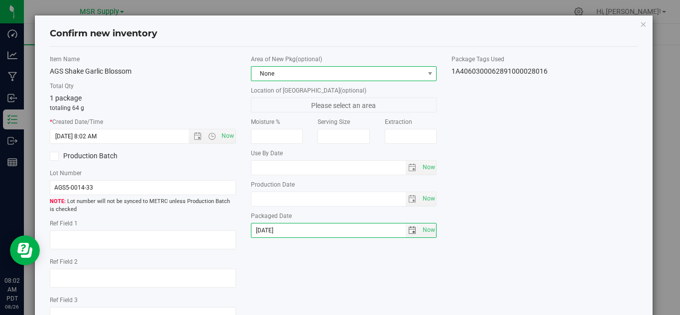
click at [375, 71] on span "None" at bounding box center [337, 74] width 173 height 14
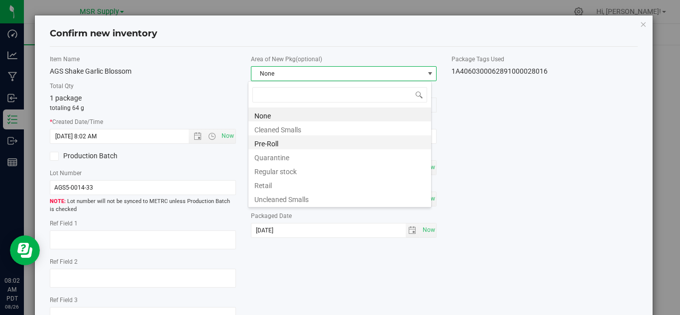
click at [286, 140] on li "Pre-Roll" at bounding box center [339, 142] width 183 height 14
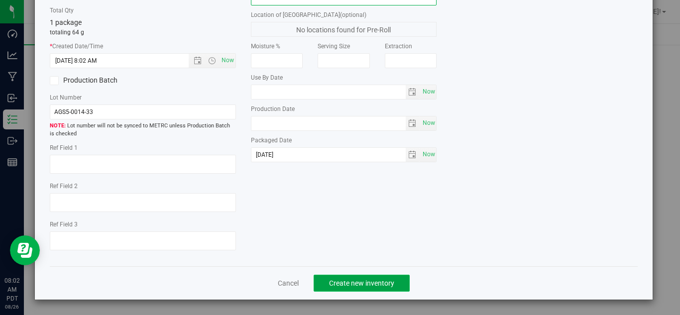
click at [376, 277] on button "Create new inventory" at bounding box center [362, 283] width 96 height 17
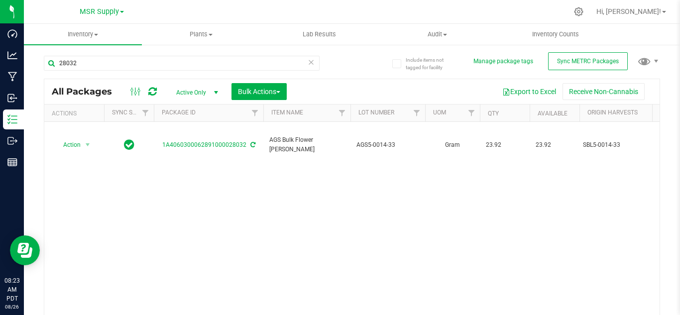
drag, startPoint x: 308, startPoint y: 63, endPoint x: 368, endPoint y: 136, distance: 94.8
click at [308, 63] on icon at bounding box center [311, 62] width 7 height 12
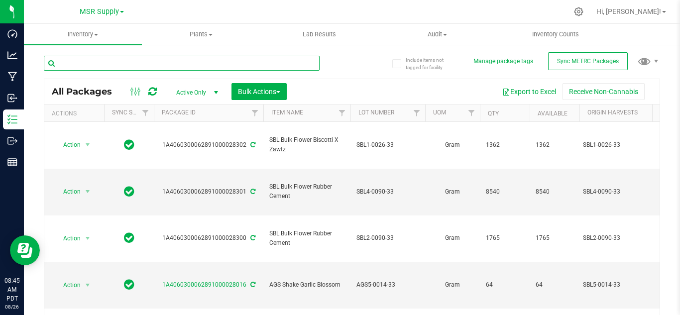
click at [184, 60] on input "text" at bounding box center [182, 63] width 276 height 15
type input "28032"
